Goal: Information Seeking & Learning: Check status

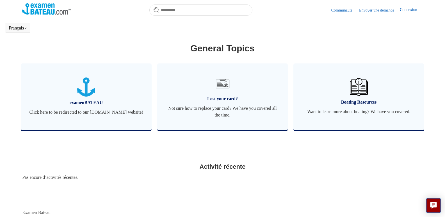
scroll to position [187, 0]
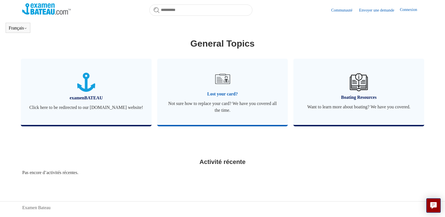
click at [217, 97] on span "Lost your card?" at bounding box center [222, 94] width 114 height 7
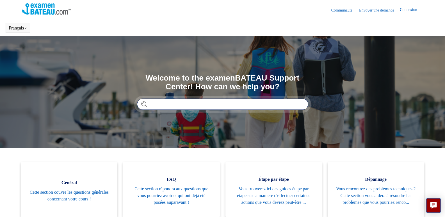
click at [217, 103] on input "Rechercher" at bounding box center [222, 103] width 171 height 11
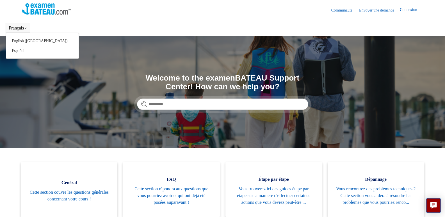
click at [13, 29] on button "Français" at bounding box center [18, 28] width 19 height 5
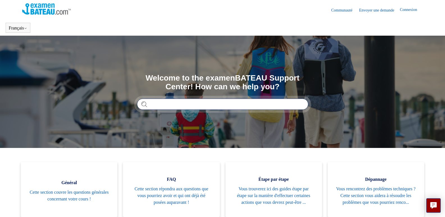
click at [240, 104] on input "Search" at bounding box center [222, 103] width 171 height 11
type input "**********"
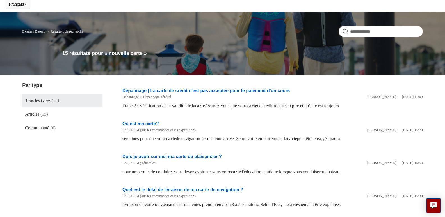
scroll to position [28, 0]
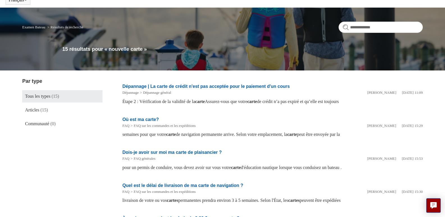
click at [154, 119] on link "Où est ma carte?" at bounding box center [140, 119] width 36 height 5
click at [207, 185] on link "Quel est le délai de livraison de ma carte de navigation ?" at bounding box center [182, 185] width 121 height 5
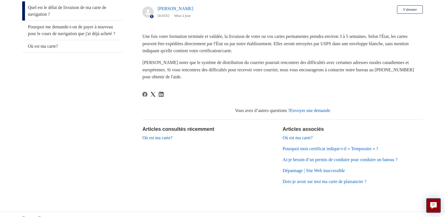
scroll to position [126, 0]
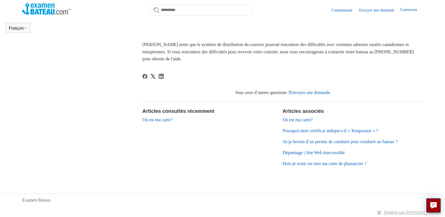
click at [163, 120] on link "Où est ma carte?" at bounding box center [157, 119] width 30 height 5
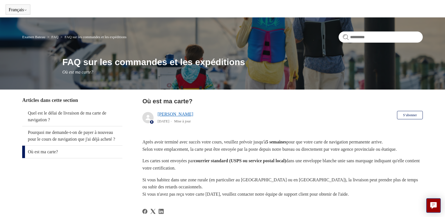
scroll to position [28, 0]
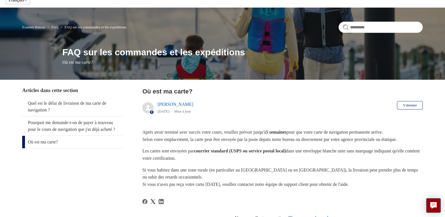
click at [69, 148] on link "Où est ma carte?" at bounding box center [72, 142] width 100 height 12
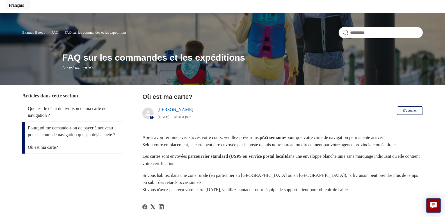
scroll to position [28, 0]
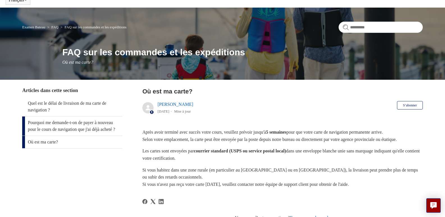
click at [68, 130] on link "Pourquoi me demande-t-on de payer à nouveau pour le cours de navigation que j'a…" at bounding box center [72, 125] width 100 height 19
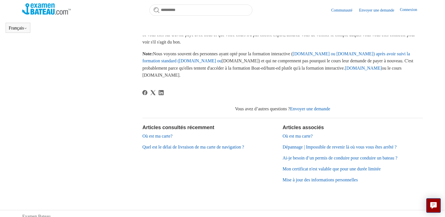
scroll to position [181, 0]
click at [302, 111] on link "Envoyer une demande" at bounding box center [310, 108] width 40 height 5
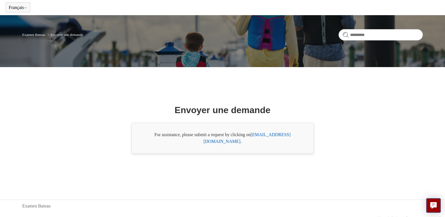
scroll to position [26, 0]
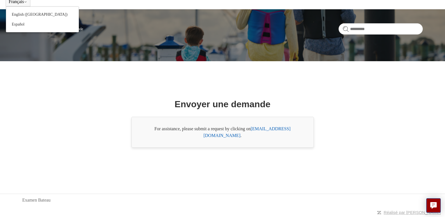
click at [16, 2] on button "Français" at bounding box center [18, 1] width 19 height 5
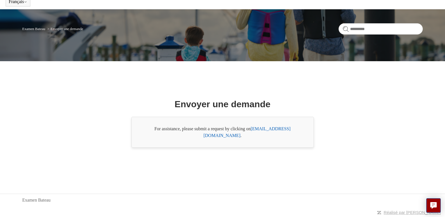
scroll to position [0, 0]
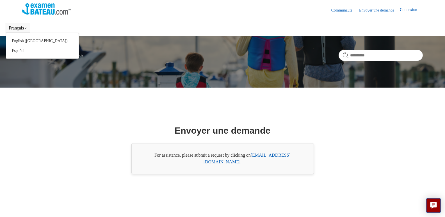
click at [17, 27] on button "Français" at bounding box center [18, 28] width 19 height 5
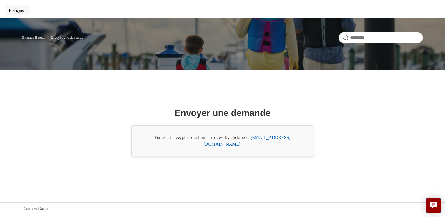
scroll to position [26, 0]
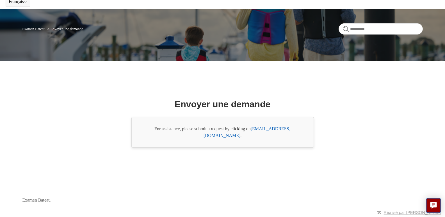
click at [265, 132] on link "[EMAIL_ADDRESS][DOMAIN_NAME]" at bounding box center [246, 131] width 87 height 11
